Goal: Task Accomplishment & Management: Use online tool/utility

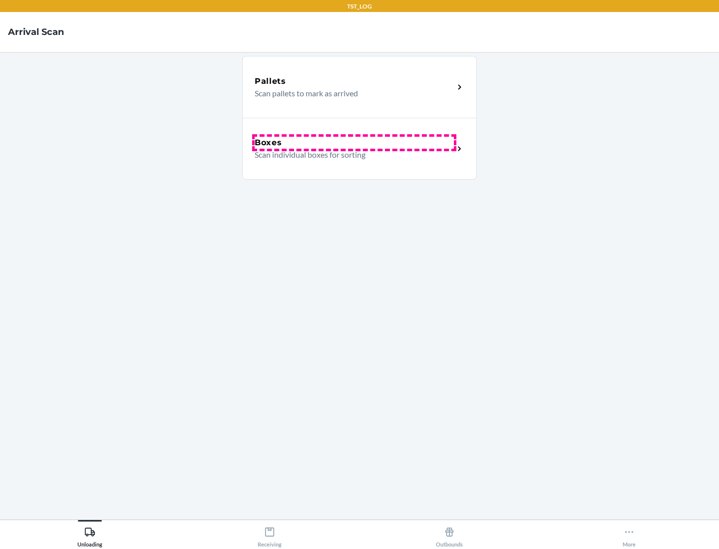
click at [354, 143] on div "Boxes" at bounding box center [354, 143] width 199 height 12
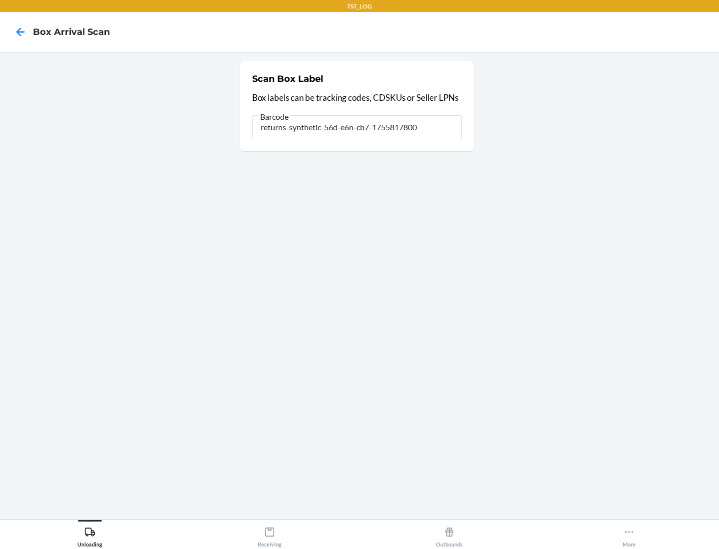
type input "returns-synthetic-56d-e6n-cb7-1755817800"
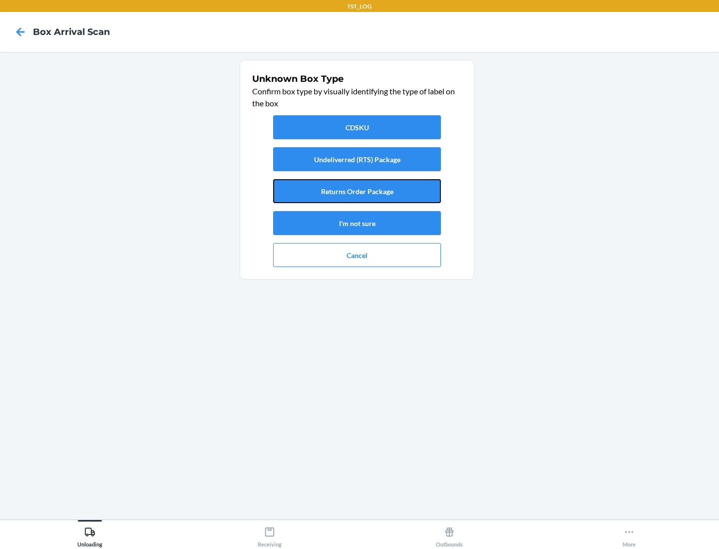
click at [357, 191] on button "Returns Order Package" at bounding box center [357, 191] width 168 height 24
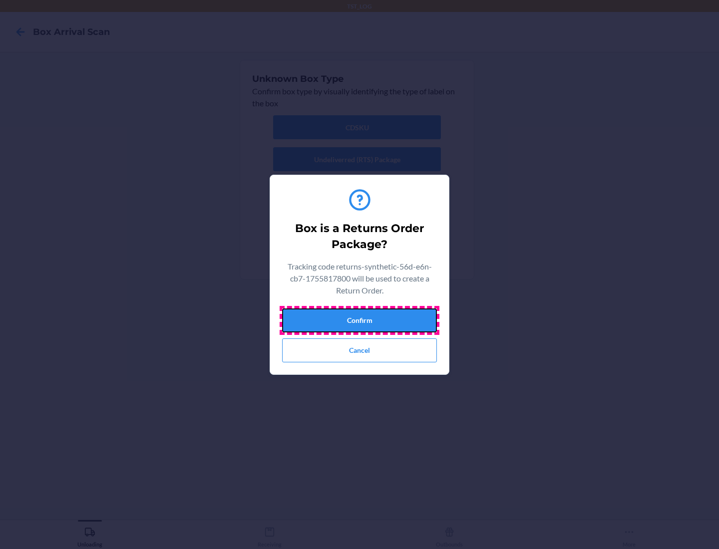
click at [360, 320] on button "Confirm" at bounding box center [359, 321] width 155 height 24
